Goal: Task Accomplishment & Management: Complete application form

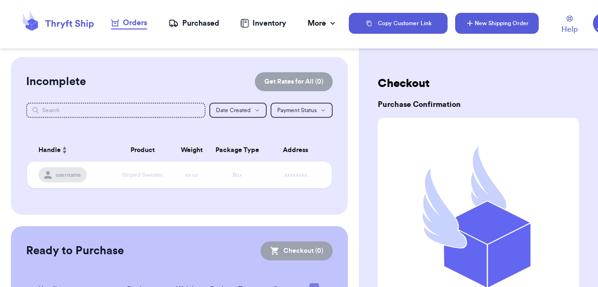
click at [490, 26] on button "New Shipping Order" at bounding box center [497, 23] width 84 height 21
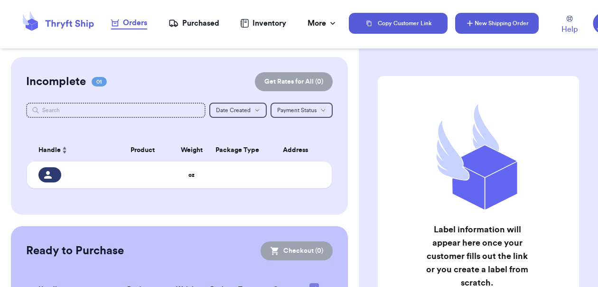
click at [479, 27] on button "New Shipping Order" at bounding box center [497, 23] width 84 height 21
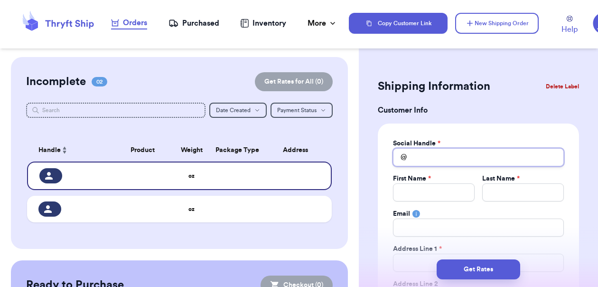
click at [437, 158] on input "Total Amount Paid" at bounding box center [478, 157] width 171 height 18
type input "j"
type input "jo"
type input "joa"
type input "[PERSON_NAME]"
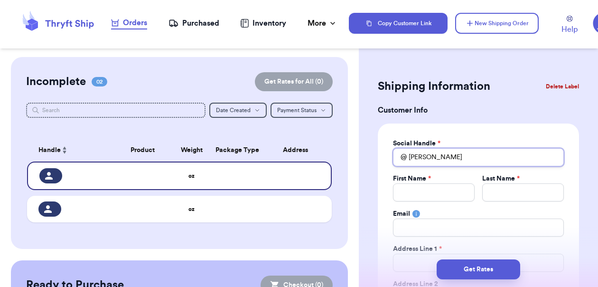
type input "[PERSON_NAME]"
type input "joannd"
type input "[PERSON_NAME]"
type input "joanns"
type input "joannst"
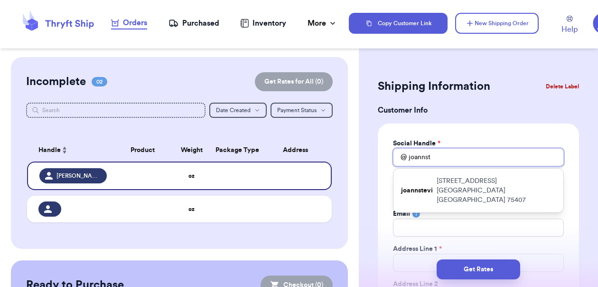
type input "joannste"
type input "[PERSON_NAME]"
type input "joannstevi"
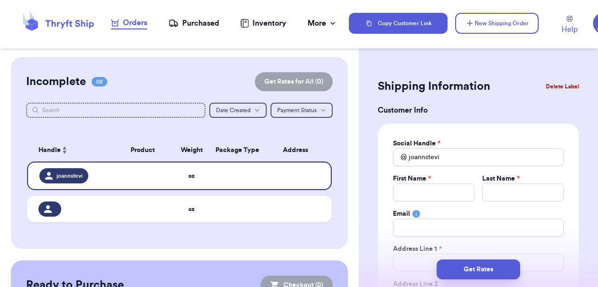
click at [454, 157] on input "joannstevi" at bounding box center [478, 157] width 171 height 18
type input "[PERSON_NAME]"
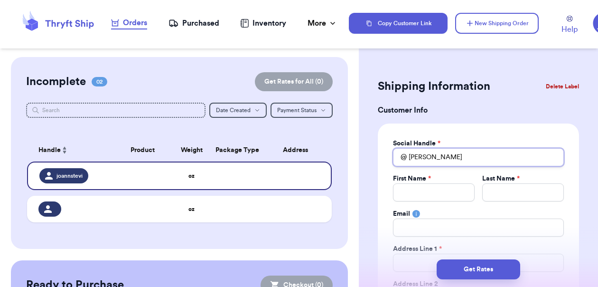
type input "joannste"
type input "joannst"
type input "joanns"
type input "[PERSON_NAME]"
type input "joannd"
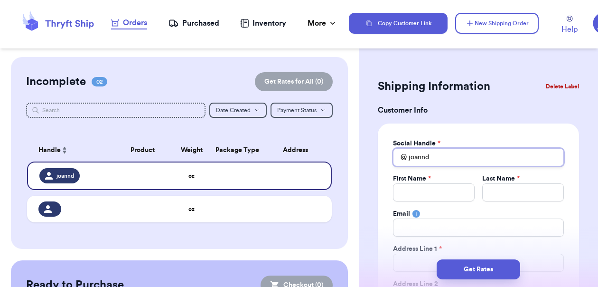
type input "joannds"
type input "joanndst"
type input "joanndste"
type input "joanndstev"
type input "joanndstevi"
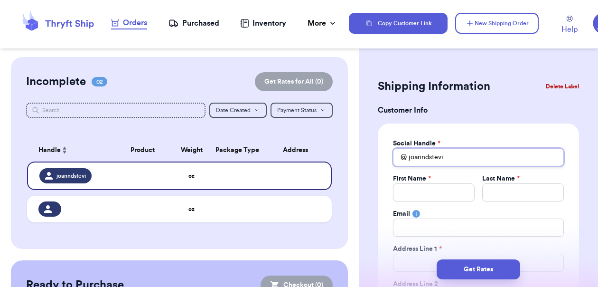
type input "joanndstevi"
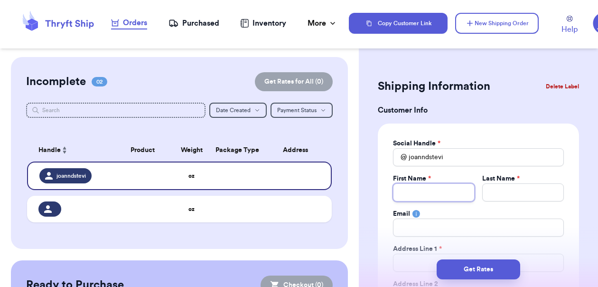
click at [440, 194] on input "Total Amount Paid" at bounding box center [434, 192] width 82 height 18
type input "R"
type input "Re"
type input "Ren"
type input "[PERSON_NAME]"
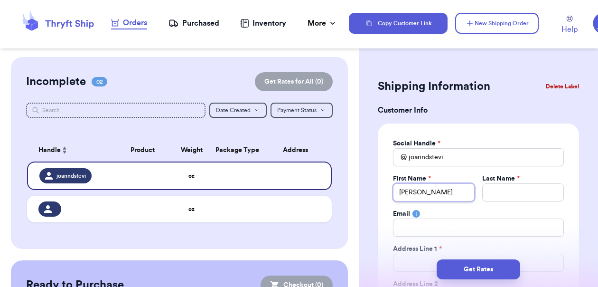
type input "[PERSON_NAME]"
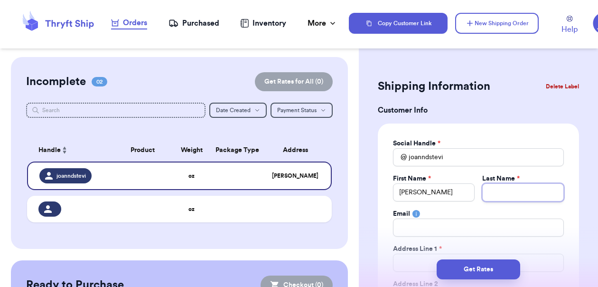
type input "S"
type input "Sh"
type input "Sho"
type input "Shof"
type input "Shofn"
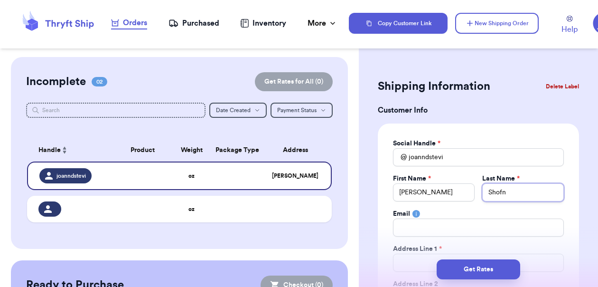
type input "Shofne"
type input "[PERSON_NAME]"
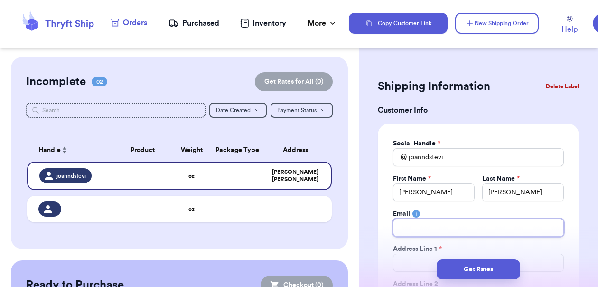
type input "l"
type input "ly"
type input "[PERSON_NAME]"
type input "lyne"
type input "lynet"
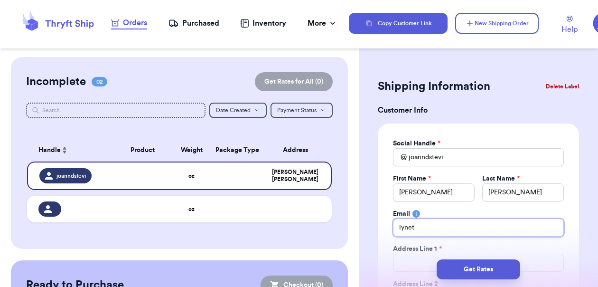
type input "[PERSON_NAME]"
type input "[PERSON_NAME]."
type input "[PERSON_NAME].s"
type input "[PERSON_NAME][DOMAIN_NAME]"
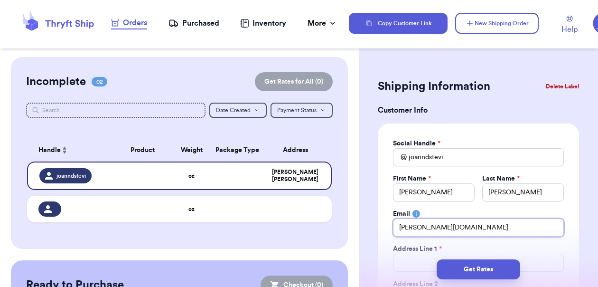
type input "[PERSON_NAME].s"
type input "[PERSON_NAME][DOMAIN_NAME]"
type input "[PERSON_NAME].sho"
type input "[PERSON_NAME].shof"
type input "[PERSON_NAME].shofn"
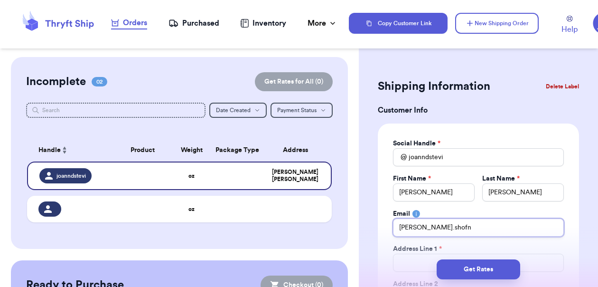
type input "[PERSON_NAME].shofne"
type input "[PERSON_NAME].[PERSON_NAME]"
type input "[PERSON_NAME].[PERSON_NAME]!"
type input "[PERSON_NAME].[PERSON_NAME]"
type input "[PERSON_NAME].[PERSON_NAME]@"
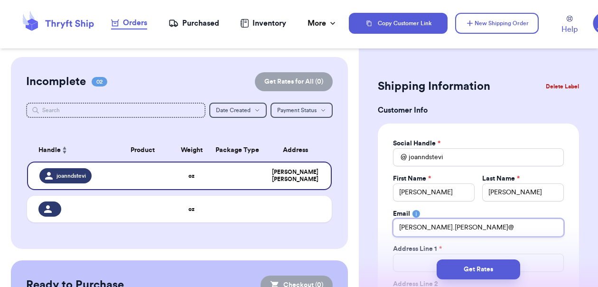
type input "[PERSON_NAME].[PERSON_NAME]@y"
type input "[PERSON_NAME].[PERSON_NAME]@ya"
type input "[PERSON_NAME].[PERSON_NAME]@yah"
type input "[PERSON_NAME].[PERSON_NAME]@ya"
type input "[PERSON_NAME].[PERSON_NAME]@yah"
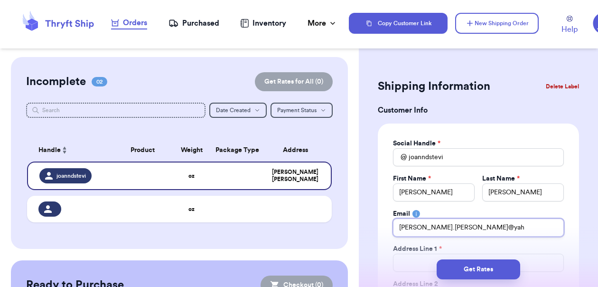
type input "[PERSON_NAME].[PERSON_NAME]@yaho"
type input "[PERSON_NAME][EMAIL_ADDRESS][PERSON_NAME]"
type input "[PERSON_NAME][EMAIL_ADDRESS][PERSON_NAME]."
type input "[PERSON_NAME].[PERSON_NAME]@yahoo.c"
type input "[PERSON_NAME][EMAIL_ADDRESS][PERSON_NAME][DOMAIN_NAME]"
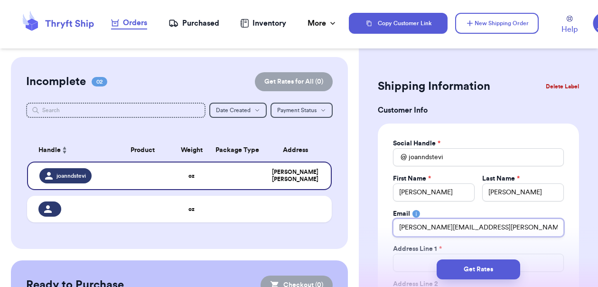
type input "[PERSON_NAME][EMAIL_ADDRESS][PERSON_NAME][DOMAIN_NAME]"
click at [559, 209] on div "Social Handle * @ joanndstevi First Name * [PERSON_NAME] Last Name * [PERSON_NA…" at bounding box center [478, 257] width 201 height 269
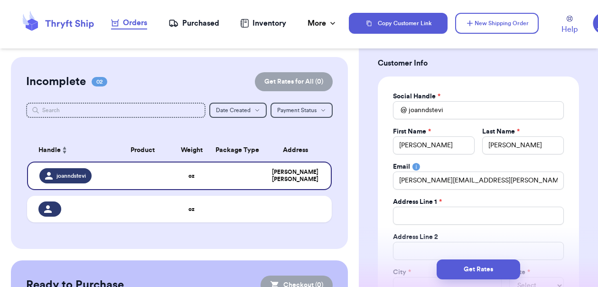
scroll to position [114, 0]
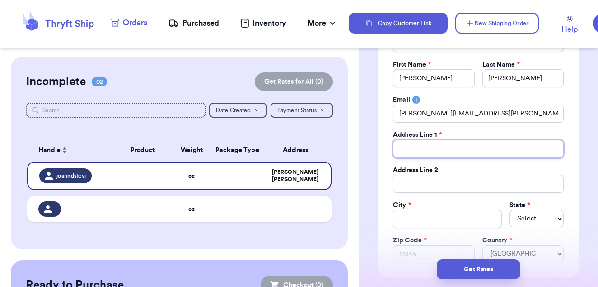
click at [449, 147] on input "Total Amount Paid" at bounding box center [478, 149] width 171 height 18
type input "2"
type input "22"
type input "220"
type input "2200"
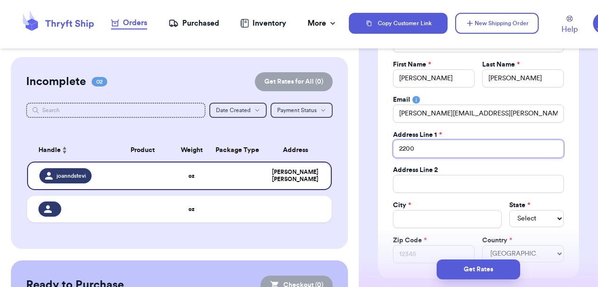
type input "2200"
type input "2200 N"
type input "2200 N B"
type input "2200 N Bu"
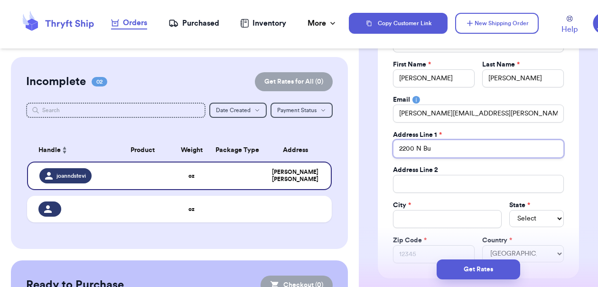
type input "2200 N Bud"
type input "2200 N [PERSON_NAME]"
type input "2200 N Buddy"
type input "2200 N [PERSON_NAME]"
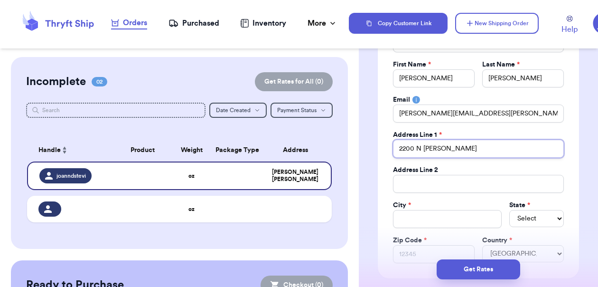
type input "2200 N Buddy Ha"
type input "2200 N [PERSON_NAME]"
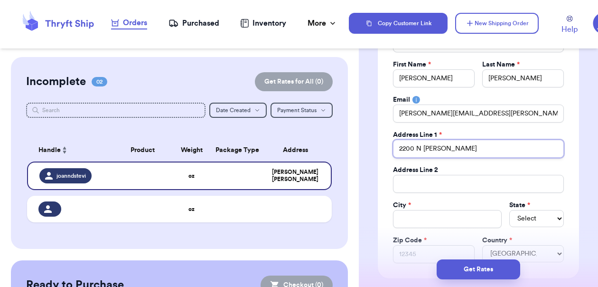
type input "2200 N [PERSON_NAME] B"
type input "2200 N [PERSON_NAME]"
type input "[STREET_ADDRESS][PERSON_NAME]"
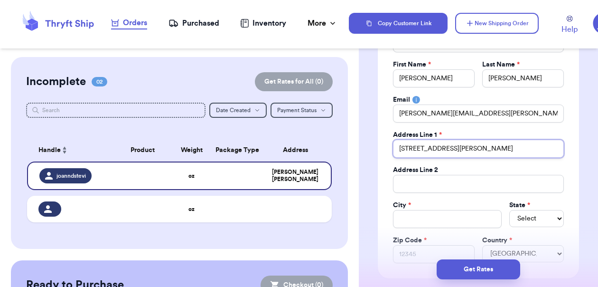
type input "[STREET_ADDRESS][PERSON_NAME]"
click at [475, 180] on input "Total Amount Paid" at bounding box center [478, 184] width 171 height 18
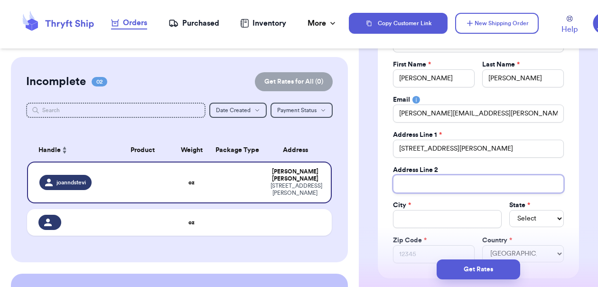
type input "U"
type input "Un"
type input "Uni"
type input "Unit"
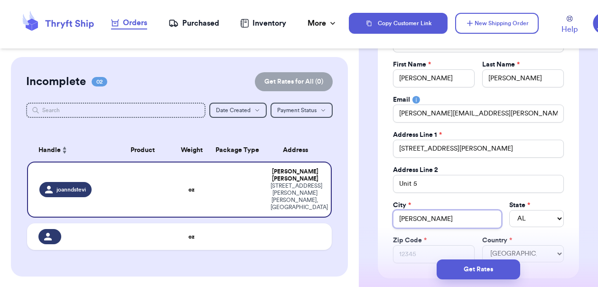
click at [435, 219] on input "[PERSON_NAME]" at bounding box center [447, 219] width 109 height 18
click at [560, 196] on div "Social Handle * @ joanndstevi First Name * [PERSON_NAME] Last Name * [PERSON_NA…" at bounding box center [478, 143] width 201 height 269
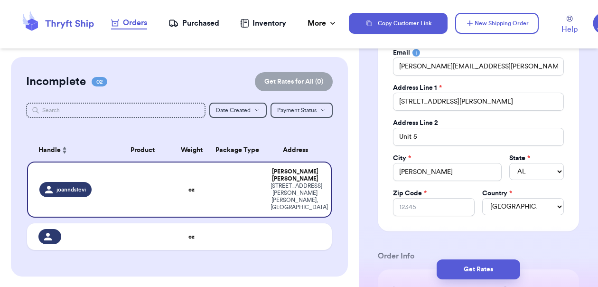
scroll to position [161, 0]
click at [422, 200] on input "Zip Code *" at bounding box center [434, 206] width 82 height 18
click at [550, 188] on div "Country *" at bounding box center [523, 192] width 82 height 9
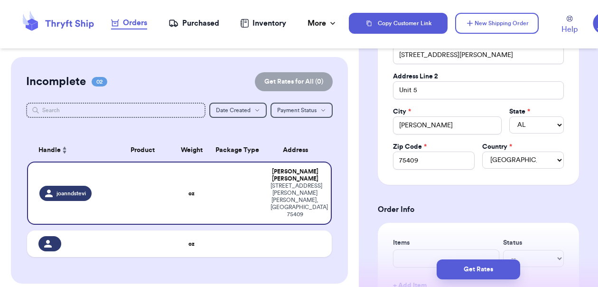
scroll to position [279, 0]
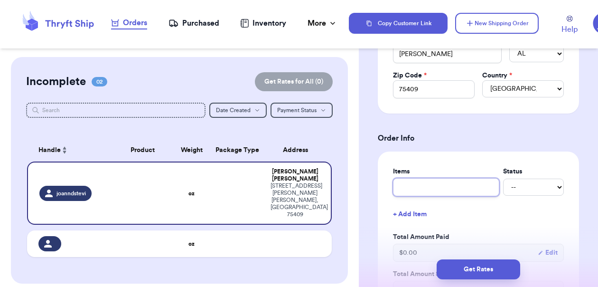
click at [435, 183] on input "text" at bounding box center [446, 187] width 106 height 18
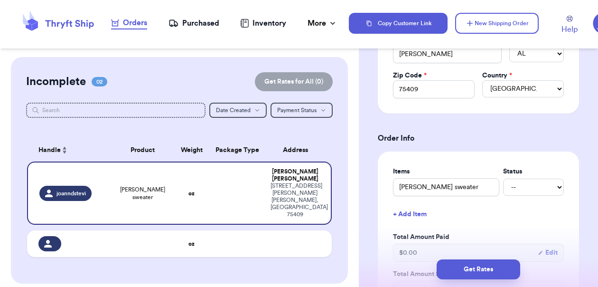
click at [521, 135] on h3 "Order Info" at bounding box center [478, 137] width 201 height 11
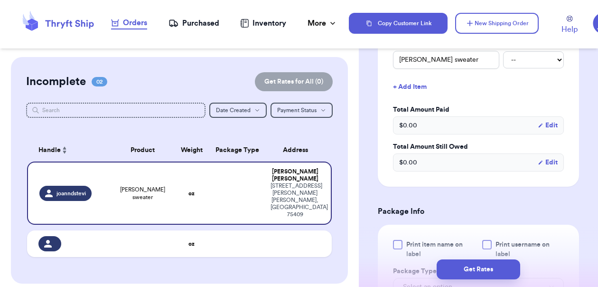
scroll to position [496, 0]
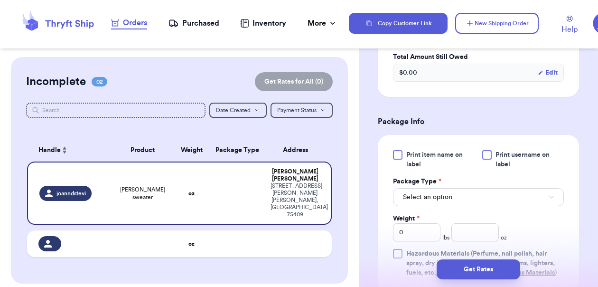
click at [417, 152] on span "Print item name on label" at bounding box center [441, 159] width 70 height 19
click at [0, 0] on input "Print item name on label" at bounding box center [0, 0] width 0 height 0
drag, startPoint x: 498, startPoint y: 148, endPoint x: 500, endPoint y: 163, distance: 15.8
click at [498, 148] on div "Print item name on label Print username on label Package Type * Select an optio…" at bounding box center [478, 214] width 201 height 158
click at [505, 191] on button "Select an option" at bounding box center [478, 197] width 171 height 18
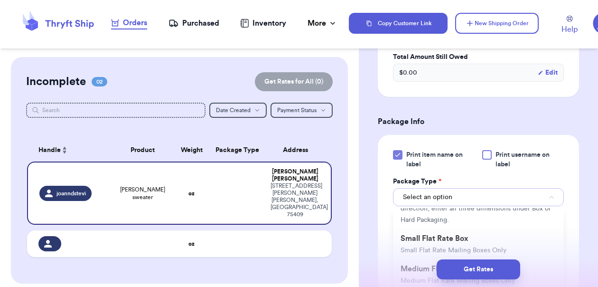
scroll to position [120, 0]
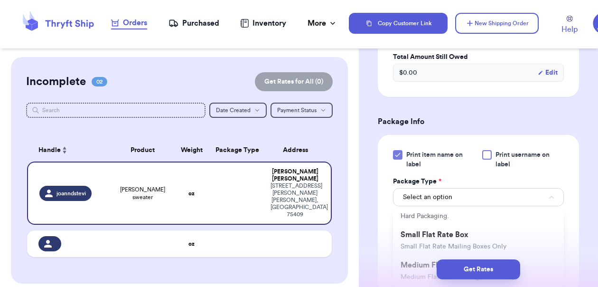
click at [468, 219] on span "This is only for mailers and envelopes less than 3 inches thick. If your envelo…" at bounding box center [476, 198] width 150 height 41
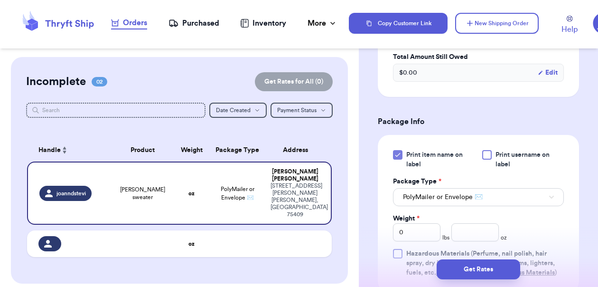
click at [482, 152] on div at bounding box center [486, 154] width 9 height 9
click at [0, 0] on input "Print username on label" at bounding box center [0, 0] width 0 height 0
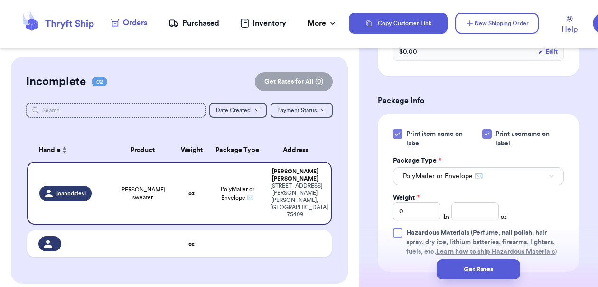
scroll to position [518, 0]
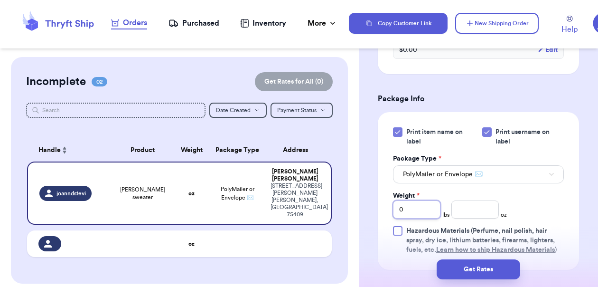
drag, startPoint x: 408, startPoint y: 212, endPoint x: 373, endPoint y: 208, distance: 35.3
click at [374, 208] on div "Shipping Information Delete Label Customer Info Social Handle * @ joanndstevi F…" at bounding box center [478, 29] width 239 height 981
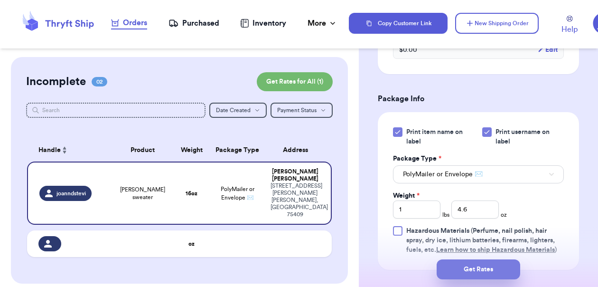
click at [492, 272] on button "Get Rates" at bounding box center [479, 269] width 84 height 20
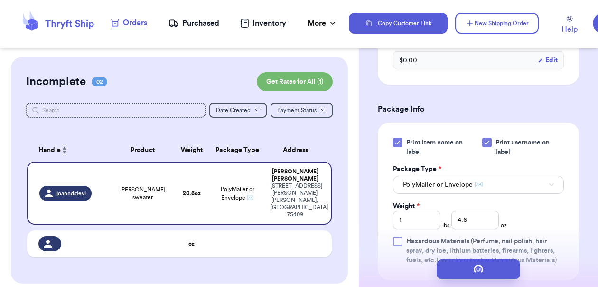
scroll to position [0, 0]
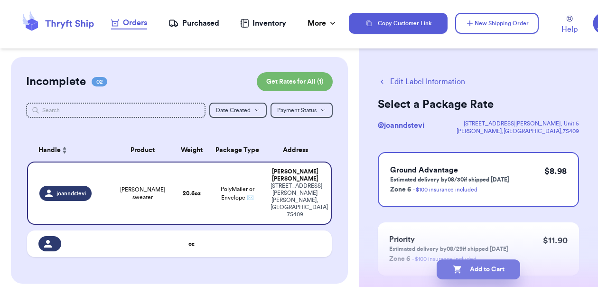
click at [510, 267] on button "Add to Cart" at bounding box center [479, 269] width 84 height 20
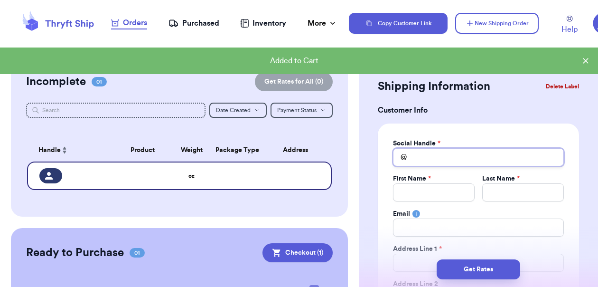
click at [428, 161] on input "Total Amount Paid" at bounding box center [478, 157] width 171 height 18
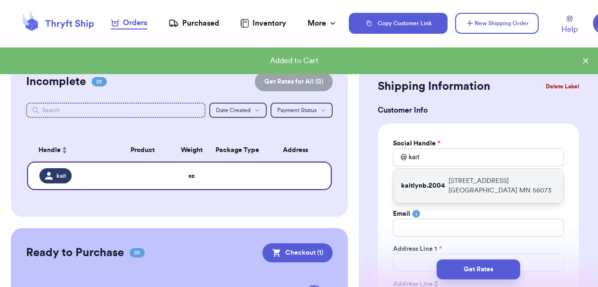
click at [463, 179] on p "[STREET_ADDRESS]" at bounding box center [502, 185] width 107 height 19
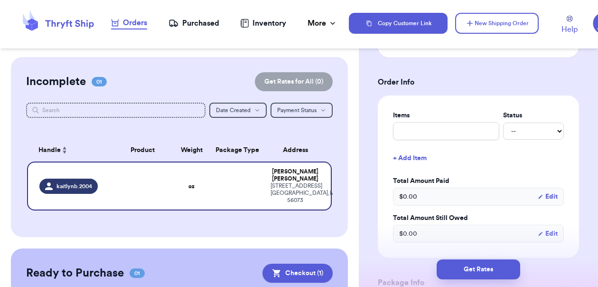
scroll to position [335, 0]
click at [417, 128] on input "text" at bounding box center [446, 131] width 106 height 18
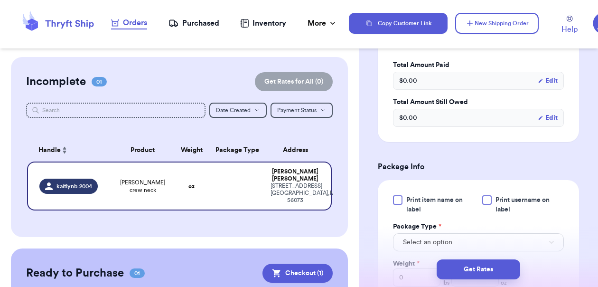
scroll to position [452, 0]
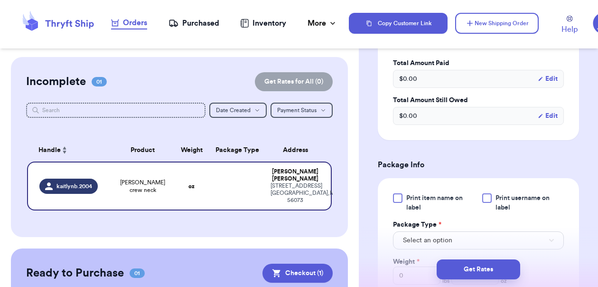
click at [416, 193] on span "Print item name on label" at bounding box center [441, 202] width 70 height 19
click at [0, 0] on input "Print item name on label" at bounding box center [0, 0] width 0 height 0
click at [488, 198] on label "Print username on label" at bounding box center [523, 202] width 82 height 19
click at [0, 0] on input "Print username on label" at bounding box center [0, 0] width 0 height 0
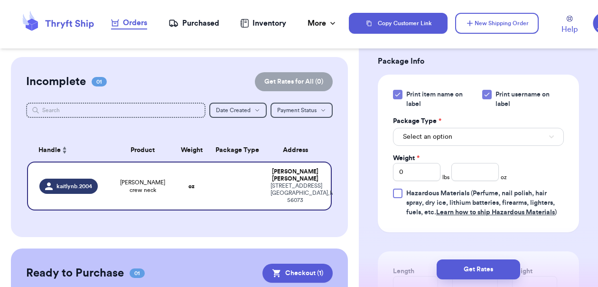
scroll to position [581, 0]
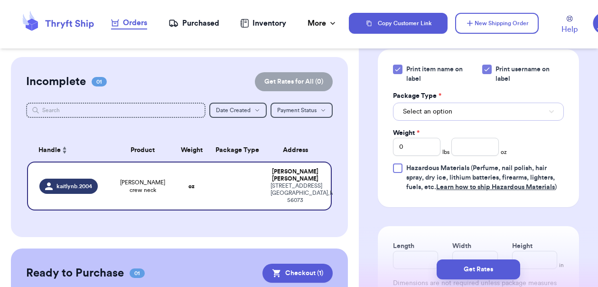
click at [430, 107] on span "Select an option" at bounding box center [427, 111] width 49 height 9
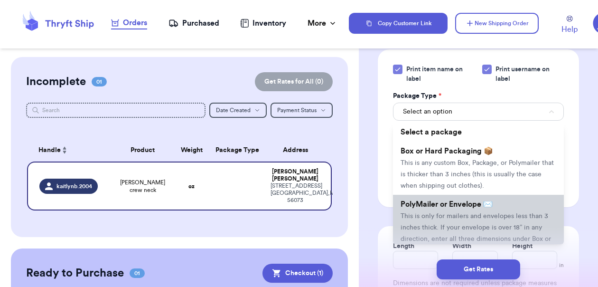
click at [440, 221] on span "This is only for mailers and envelopes less than 3 inches thick. If your envelo…" at bounding box center [476, 233] width 150 height 41
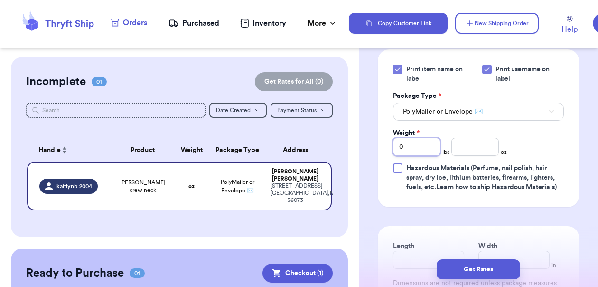
drag, startPoint x: 414, startPoint y: 144, endPoint x: 382, endPoint y: 142, distance: 32.3
click at [382, 142] on div "Print item name on label Print username on label Package Type * PolyMailer or E…" at bounding box center [478, 128] width 201 height 158
click at [473, 147] on input "number" at bounding box center [474, 147] width 47 height 18
drag, startPoint x: 411, startPoint y: 148, endPoint x: 330, endPoint y: 148, distance: 80.7
click at [330, 148] on div "Customer Link New Order Incomplete 01 Get Rates for All ( 0 ) Get Rates for All…" at bounding box center [299, 143] width 598 height 287
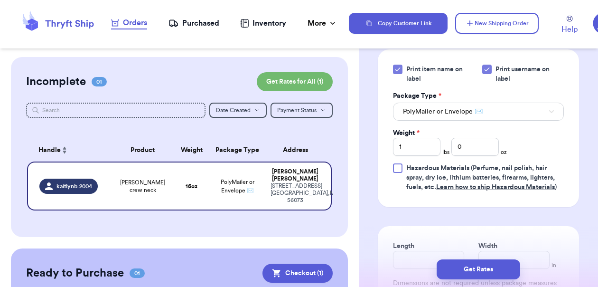
click at [567, 144] on div "Print item name on label Print username on label Package Type * PolyMailer or E…" at bounding box center [478, 128] width 201 height 158
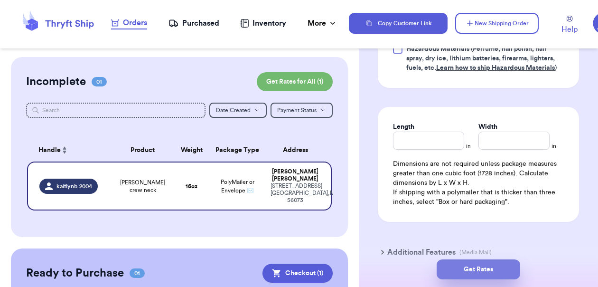
click at [481, 265] on button "Get Rates" at bounding box center [479, 269] width 84 height 20
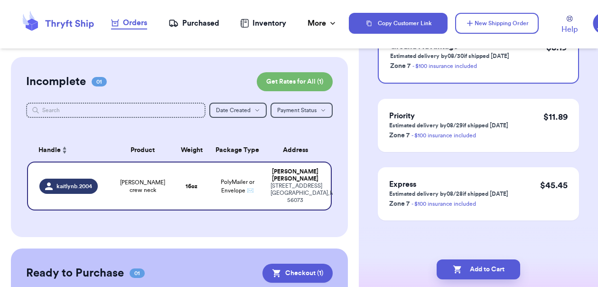
scroll to position [0, 0]
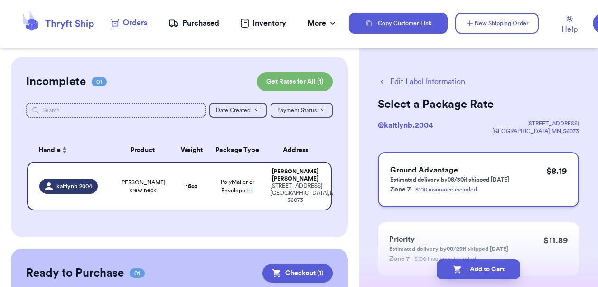
click at [450, 176] on p "Estimated delivery by 08/30 if shipped [DATE]" at bounding box center [449, 180] width 119 height 8
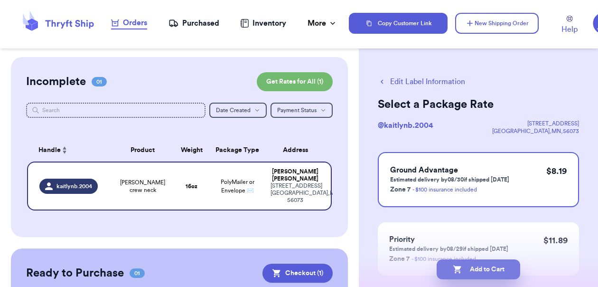
click at [485, 263] on button "Add to Cart" at bounding box center [479, 269] width 84 height 20
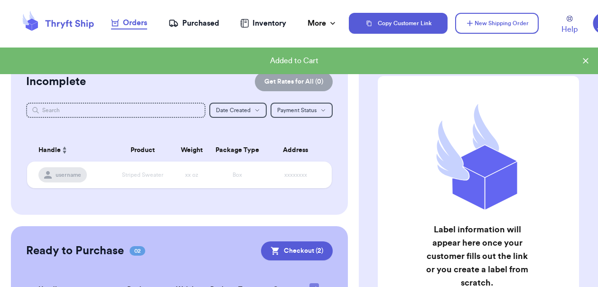
scroll to position [114, 0]
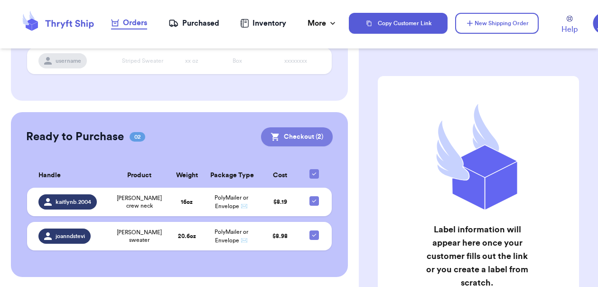
click at [301, 130] on button "Checkout ( 2 )" at bounding box center [297, 136] width 72 height 19
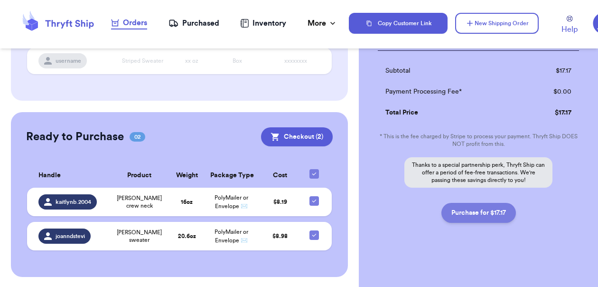
scroll to position [212, 0]
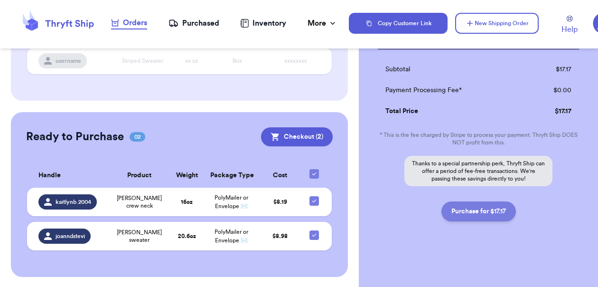
click at [491, 210] on button "Purchase for $17.17" at bounding box center [478, 211] width 75 height 20
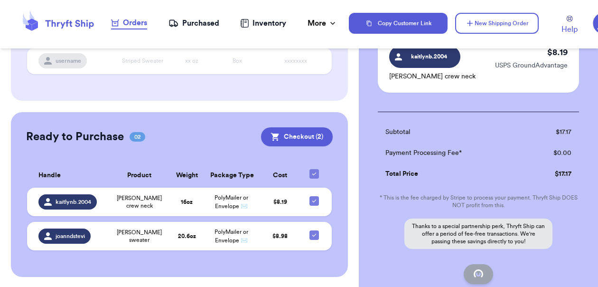
scroll to position [78, 0]
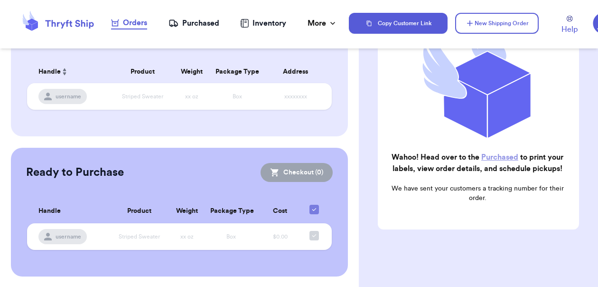
click at [496, 153] on link "Purchased" at bounding box center [499, 157] width 37 height 8
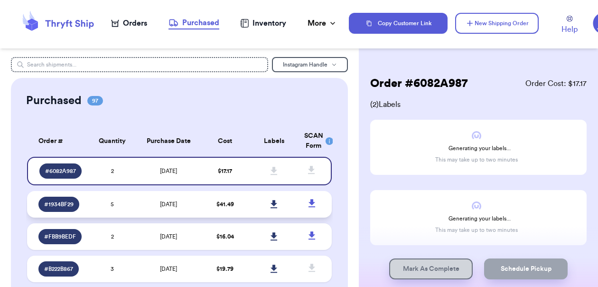
click at [271, 201] on icon at bounding box center [274, 204] width 7 height 8
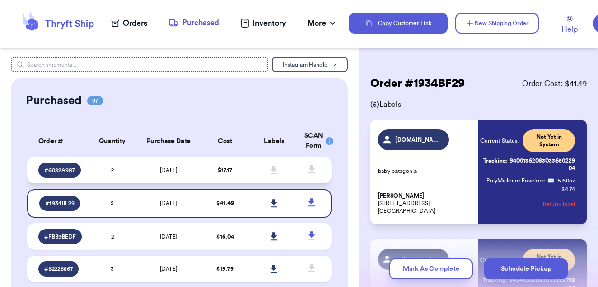
click at [191, 168] on td "[DATE]" at bounding box center [169, 170] width 64 height 27
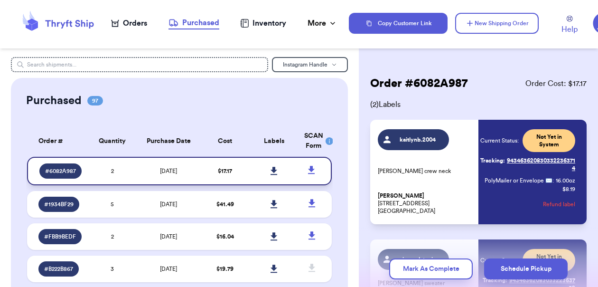
click at [271, 169] on icon at bounding box center [274, 171] width 7 height 8
